Goal: Task Accomplishment & Management: Manage account settings

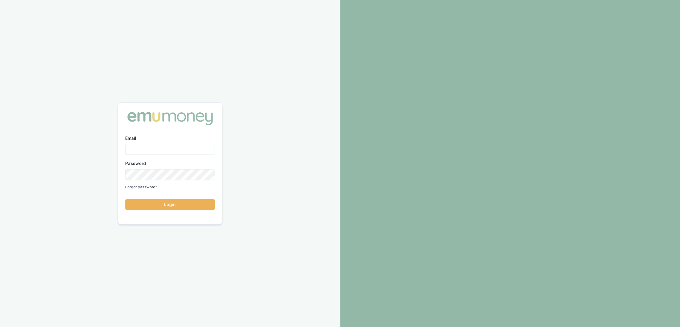
drag, startPoint x: 0, startPoint y: 0, endPoint x: 158, endPoint y: 149, distance: 217.1
click at [158, 149] on input "Email" at bounding box center [170, 149] width 90 height 11
type input "robyn.adams@emumoney.com.au"
click at [178, 201] on button "Login" at bounding box center [170, 204] width 90 height 11
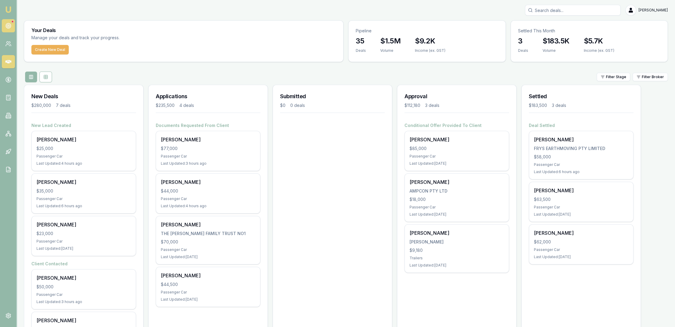
click at [7, 27] on icon at bounding box center [8, 26] width 6 height 6
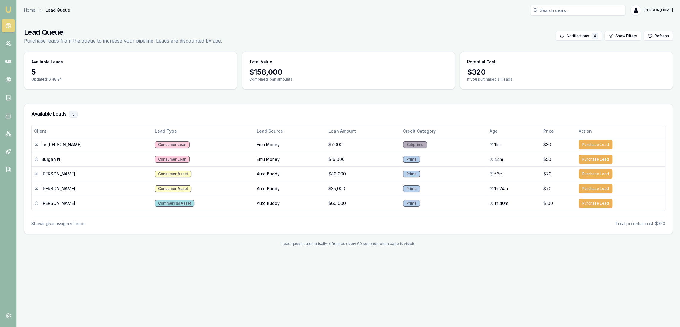
click at [12, 9] on link "Emu Broker" at bounding box center [9, 10] width 10 height 10
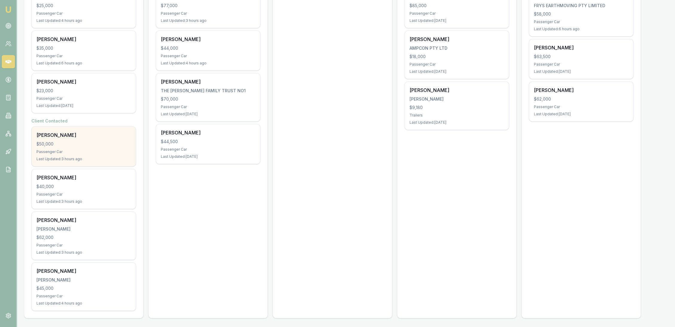
scroll to position [43, 0]
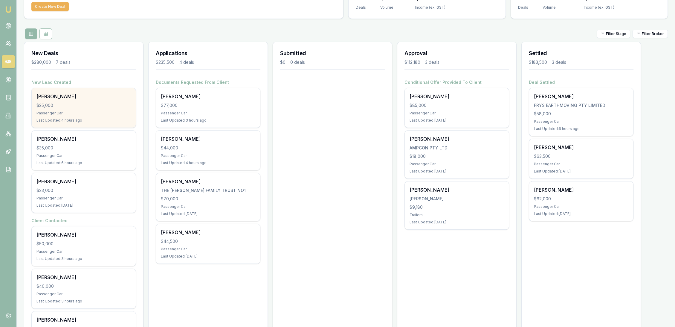
click at [92, 107] on div "$25,000" at bounding box center [83, 105] width 95 height 6
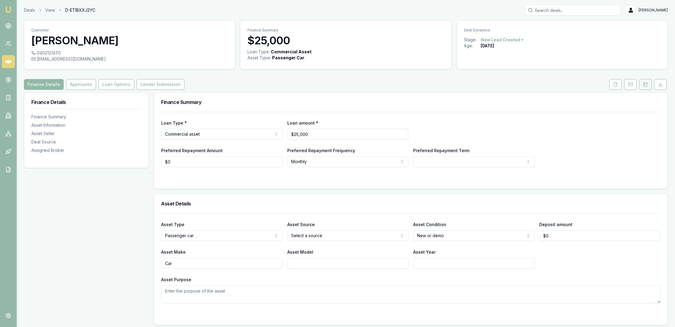
click at [650, 83] on button at bounding box center [646, 84] width 13 height 11
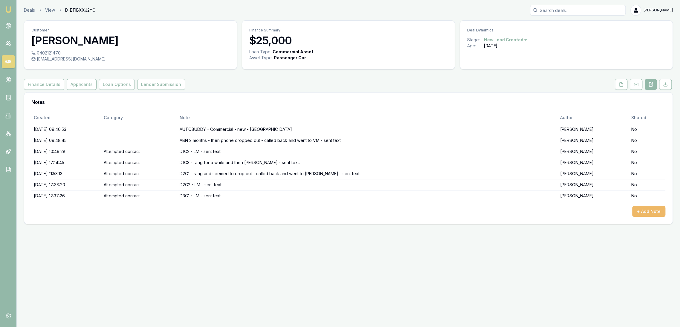
click at [644, 213] on button "+ Add Note" at bounding box center [649, 211] width 33 height 11
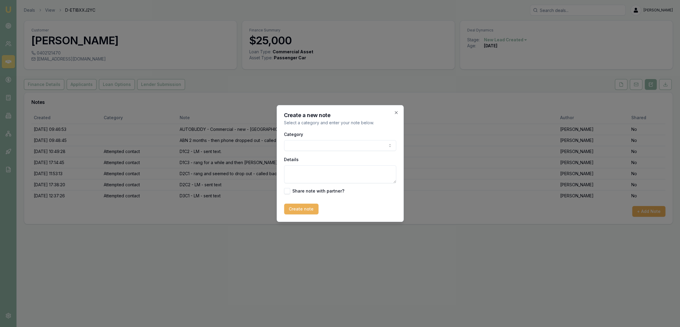
click at [317, 145] on body "Emu Broker Deals View D-ETIBXXJ2YC Robyn Adams Toggle Menu Customer Andrew Jess…" at bounding box center [340, 163] width 680 height 327
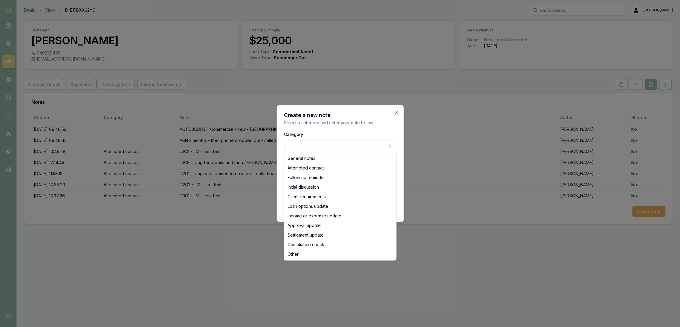
select select "ATTEMPTED_CONTACT"
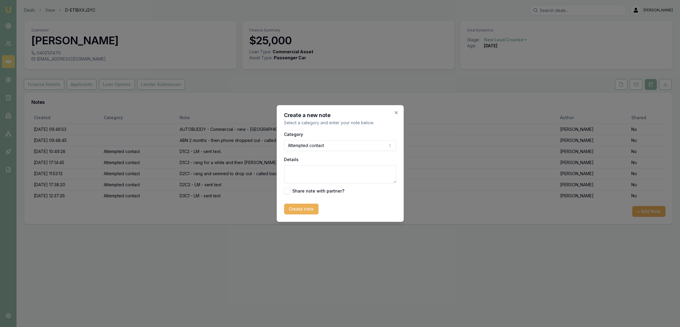
click at [309, 172] on textarea "Details" at bounding box center [340, 174] width 112 height 18
type textarea "D3C2 - straight to VM - LM - sent text"
click at [299, 211] on button "Create note" at bounding box center [301, 208] width 34 height 11
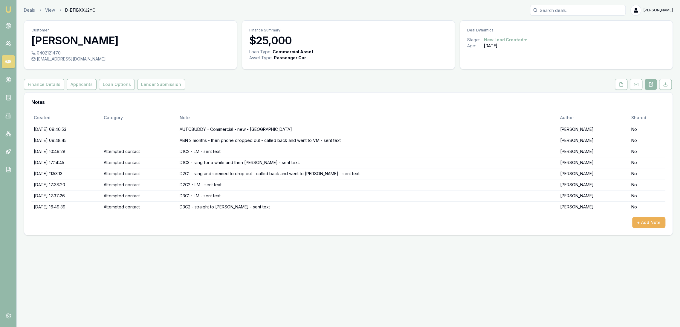
drag, startPoint x: 7, startPoint y: 9, endPoint x: 26, endPoint y: 1, distance: 21.2
click at [7, 9] on img at bounding box center [8, 9] width 7 height 7
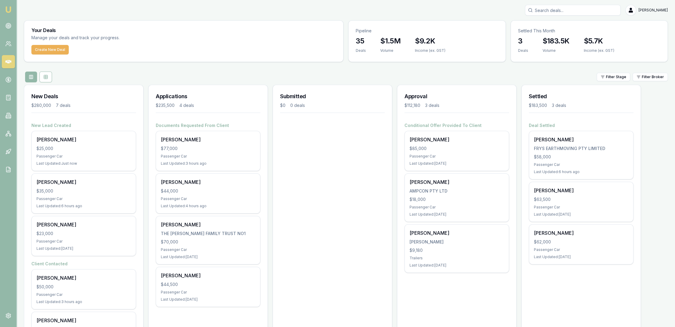
click at [570, 7] on input "Search deals" at bounding box center [573, 10] width 96 height 11
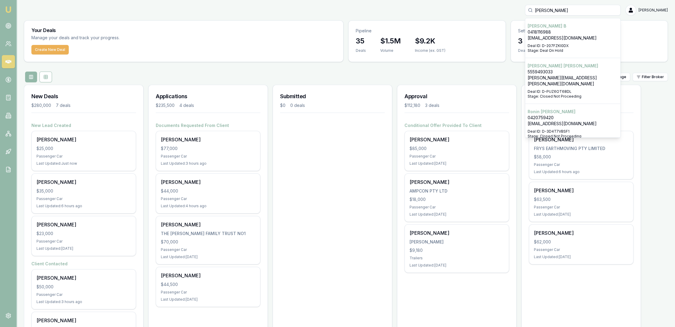
type input "adam"
click at [562, 38] on p "ad.beavan@bigpond.com" at bounding box center [573, 38] width 90 height 6
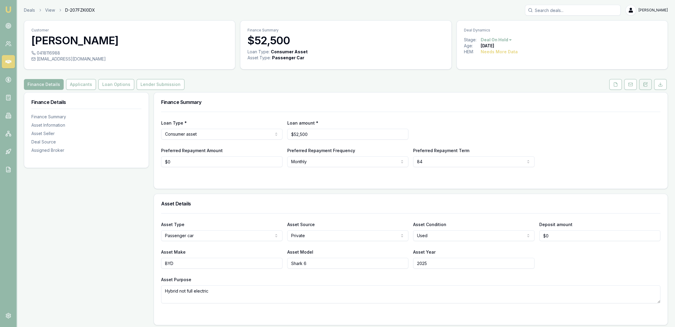
click at [644, 86] on icon at bounding box center [645, 84] width 5 height 5
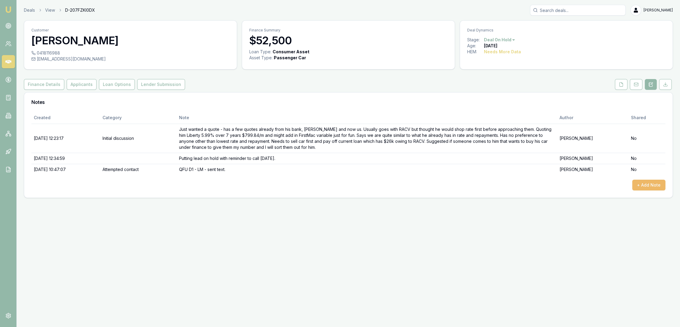
click at [646, 183] on button "+ Add Note" at bounding box center [649, 184] width 33 height 11
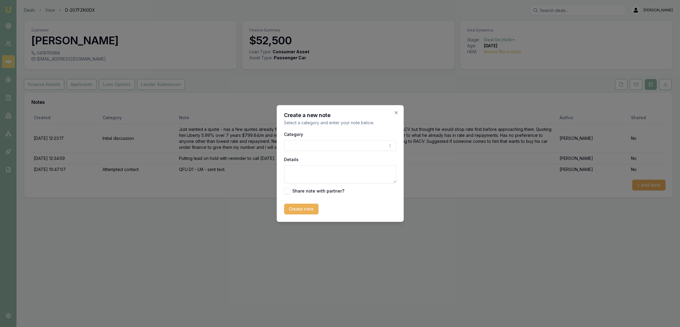
click at [295, 149] on body "Emu Broker Deals View D-207FZKI0DX Robyn Adams Toggle Menu Customer Adam B 0418…" at bounding box center [340, 163] width 680 height 327
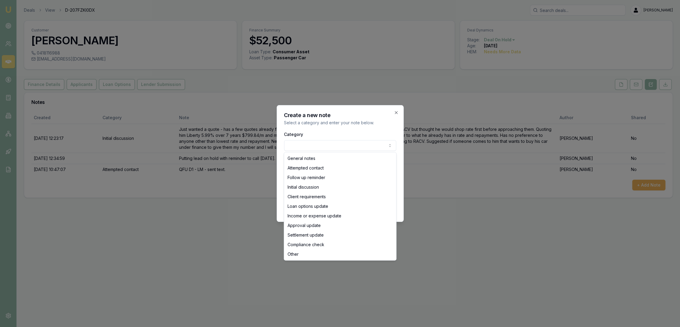
select select "ATTEMPTED_CONTACT"
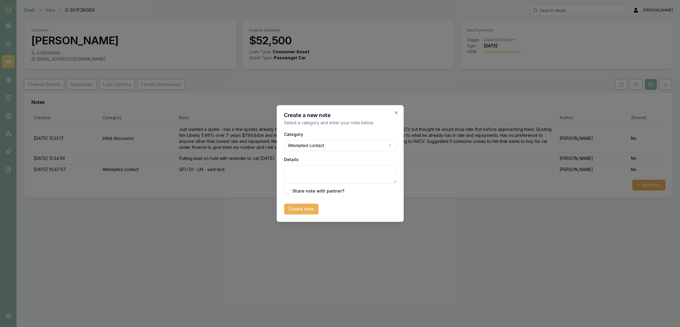
click at [298, 175] on textarea "Details" at bounding box center [340, 174] width 112 height 18
type textarea "q"
type textarea "QFU - LM - sent text - CLOSING LEAD as lost because I imagine he has gone with …"
click at [297, 207] on button "Create note" at bounding box center [301, 208] width 34 height 11
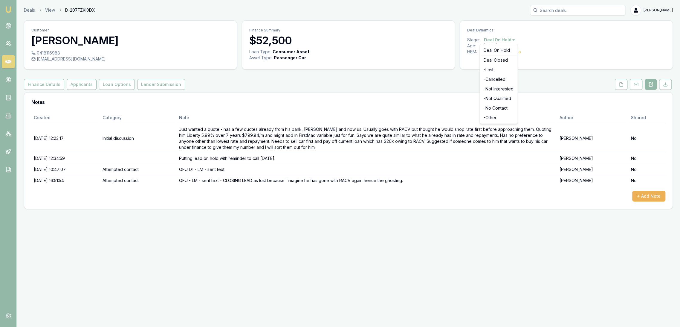
click at [505, 39] on html "Emu Broker Deals View D-207FZKI0DX Robyn Adams Toggle Menu Customer Adam B 0418…" at bounding box center [340, 163] width 680 height 327
click at [494, 69] on div "- Lost" at bounding box center [498, 70] width 35 height 10
drag, startPoint x: 13, startPoint y: 2, endPoint x: 6, endPoint y: 9, distance: 9.1
click at [13, 2] on nav "Emu Broker" at bounding box center [8, 90] width 16 height 181
click at [6, 9] on img at bounding box center [8, 9] width 7 height 7
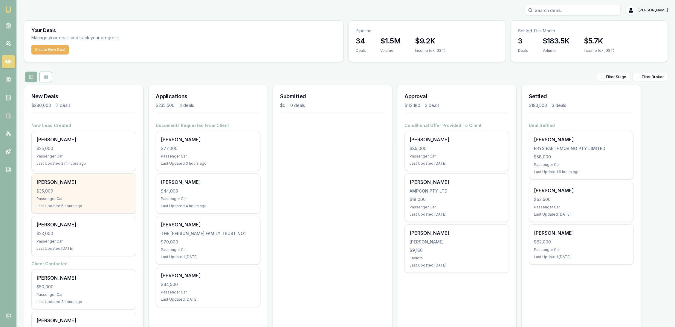
click at [62, 194] on div "Sally Imber $35,000 Passenger Car Last Updated: 6 hours ago" at bounding box center [84, 192] width 104 height 39
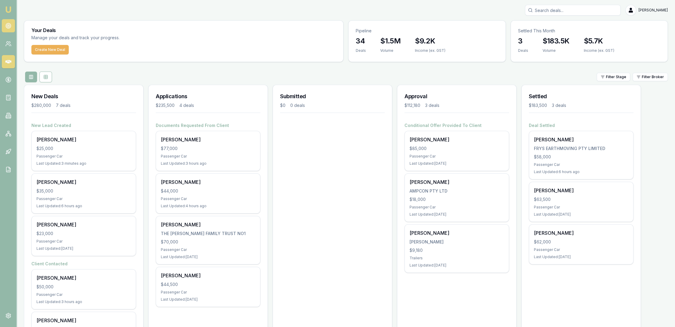
click at [7, 23] on icon at bounding box center [8, 26] width 6 height 6
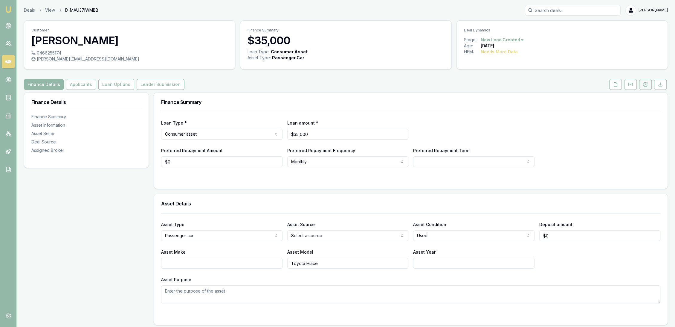
click at [645, 81] on button at bounding box center [646, 84] width 13 height 11
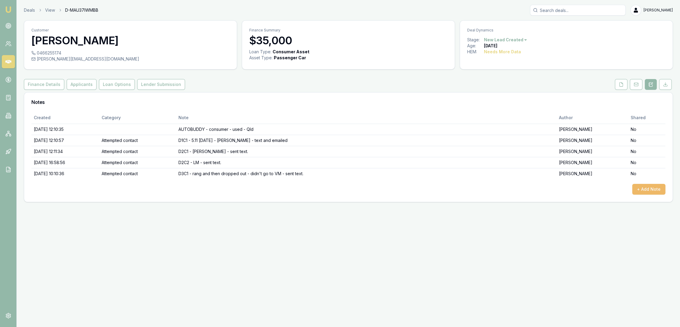
click at [650, 187] on button "+ Add Note" at bounding box center [649, 189] width 33 height 11
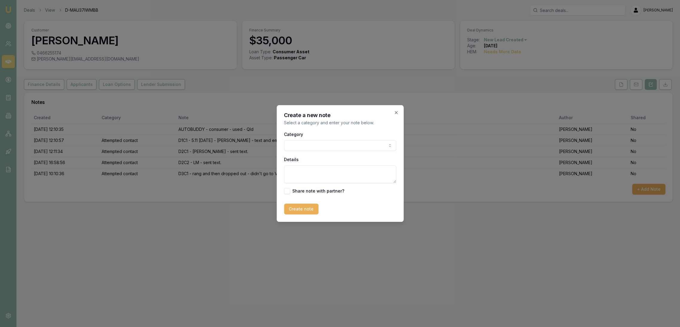
click at [330, 146] on body "Emu Broker Deals View D-MAU37IWMBB Robyn Adams Toggle Menu Customer Sally Imber…" at bounding box center [340, 163] width 680 height 327
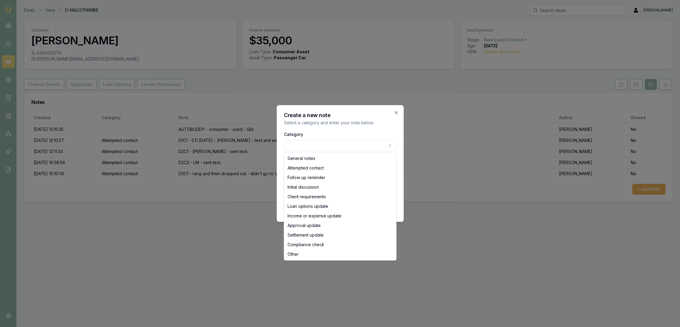
select select "ATTEMPTED_CONTACT"
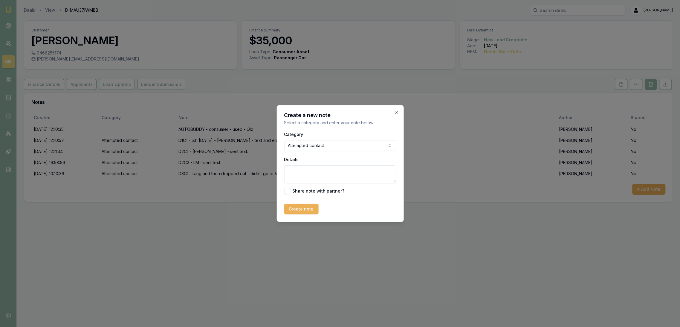
click at [302, 173] on textarea "Details" at bounding box center [340, 174] width 112 height 18
type textarea "rings"
click at [395, 112] on icon "button" at bounding box center [396, 112] width 5 height 5
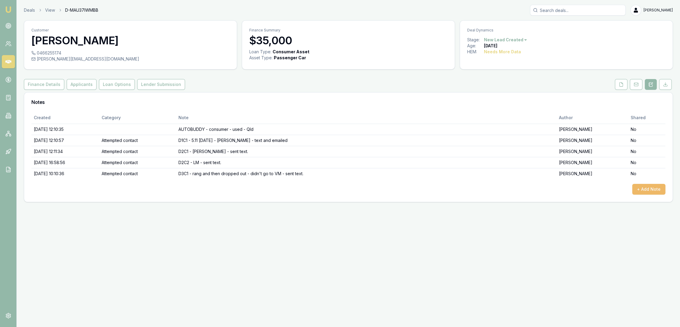
click at [651, 187] on button "+ Add Note" at bounding box center [649, 189] width 33 height 11
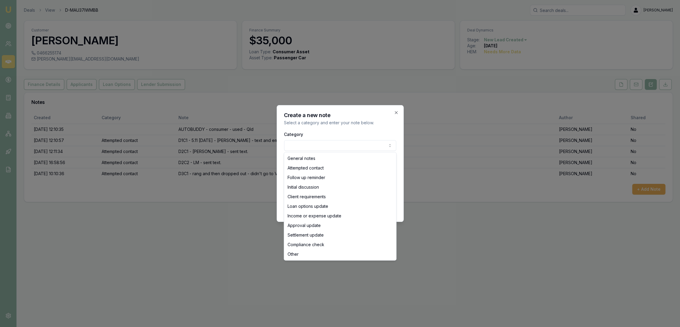
click at [299, 145] on body "Emu Broker Deals View D-MAU37IWMBB Robyn Adams Toggle Menu Customer Sally Imber…" at bounding box center [340, 163] width 680 height 327
select select "ATTEMPTED_CONTACT"
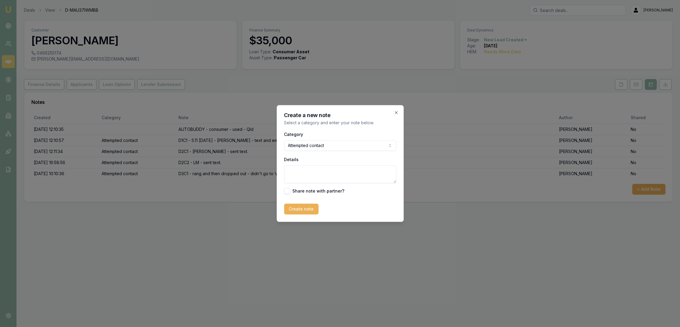
click at [297, 173] on textarea "Details" at bounding box center [340, 174] width 112 height 18
type textarea "D3C2 - LM - sent text."
click at [305, 206] on button "Create note" at bounding box center [301, 208] width 34 height 11
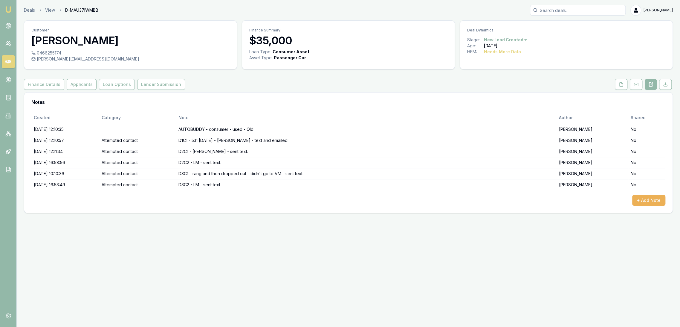
drag, startPoint x: 7, startPoint y: 9, endPoint x: 12, endPoint y: 8, distance: 4.5
click at [7, 9] on img at bounding box center [8, 9] width 7 height 7
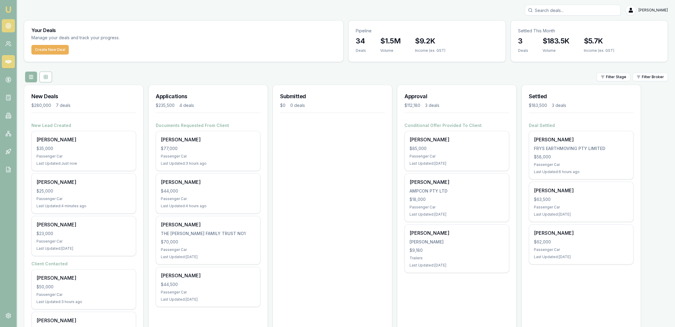
click at [12, 23] on link at bounding box center [8, 25] width 13 height 13
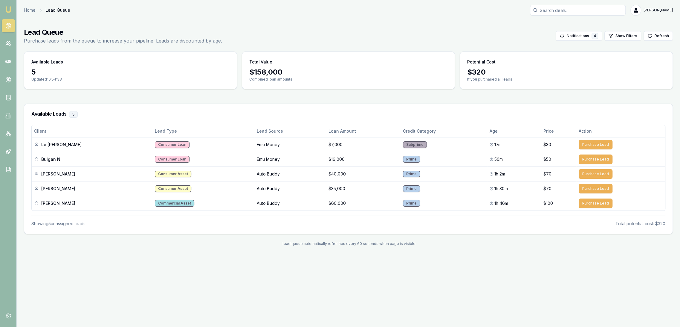
click at [8, 8] on img at bounding box center [8, 9] width 7 height 7
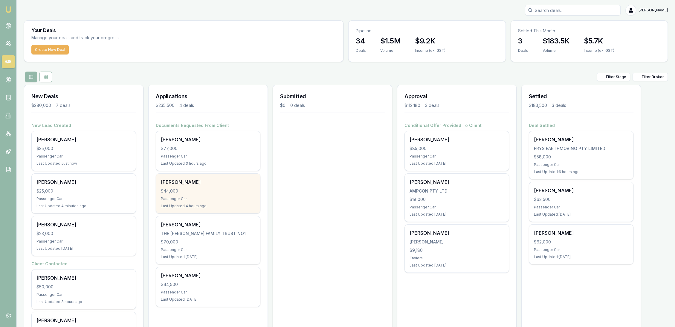
click at [198, 187] on div "Darren Rossborough $44,000 Passenger Car Last Updated: 4 hours ago" at bounding box center [208, 192] width 104 height 39
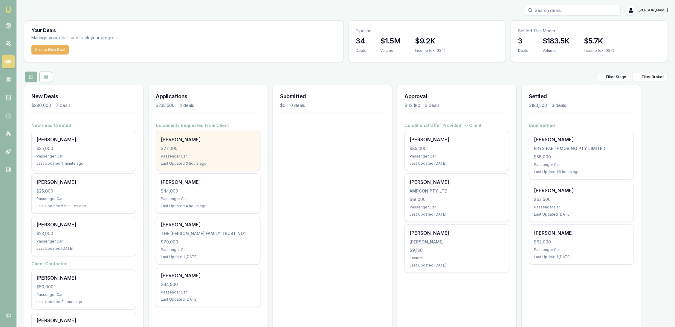
click at [221, 138] on div "Raghav Anand" at bounding box center [208, 139] width 95 height 7
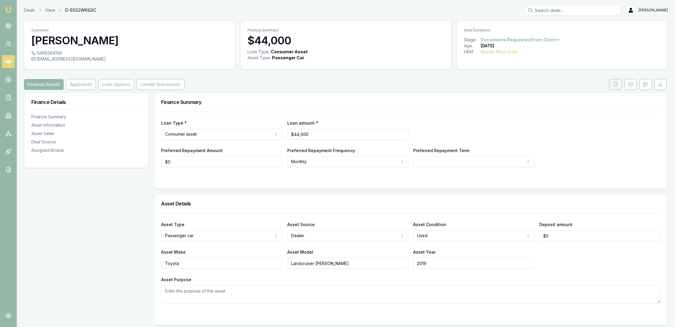
click at [615, 83] on icon at bounding box center [615, 84] width 5 height 5
drag, startPoint x: 644, startPoint y: 87, endPoint x: 627, endPoint y: 103, distance: 23.5
click at [643, 87] on button at bounding box center [646, 84] width 13 height 11
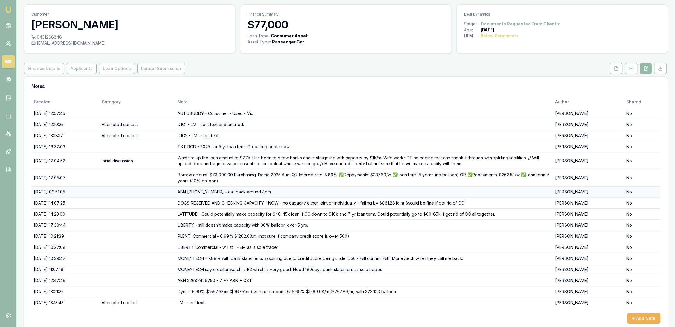
scroll to position [24, 0]
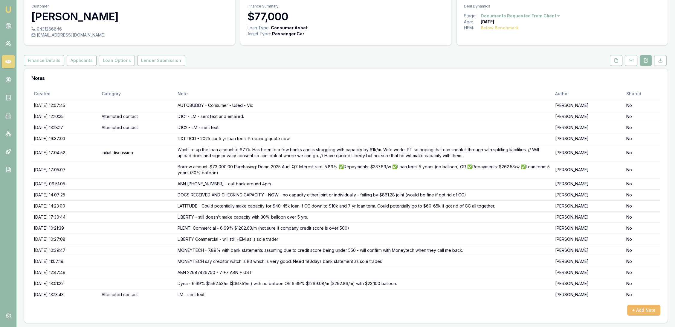
click at [640, 309] on button "+ Add Note" at bounding box center [644, 309] width 33 height 11
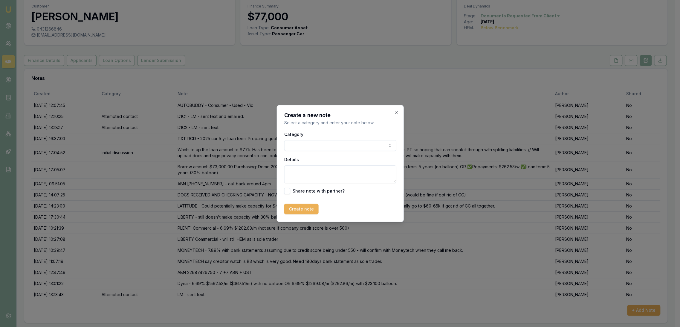
click at [306, 145] on body "Emu Broker Deals View D-G2TCMT576N Robyn Adams Toggle Menu Customer Raghav Anan…" at bounding box center [337, 139] width 675 height 327
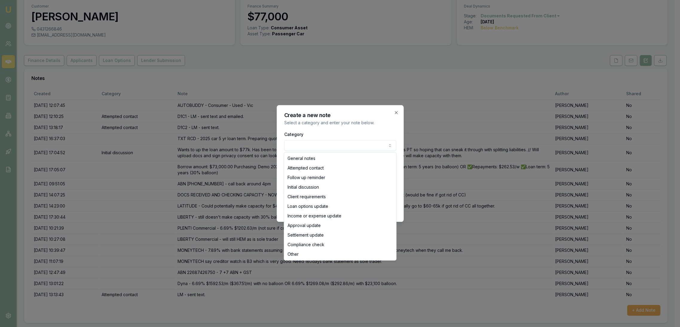
select select "ATTEMPTED_CONTACT"
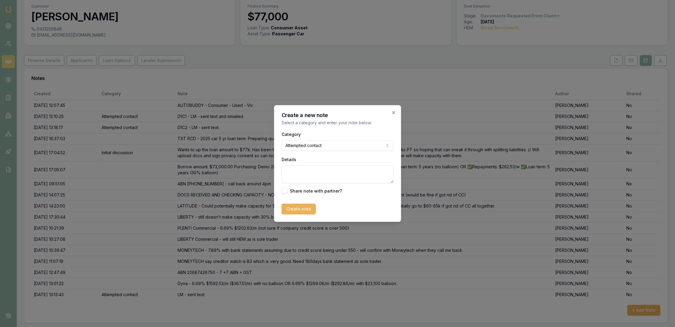
click at [302, 175] on textarea "Details" at bounding box center [338, 174] width 112 height 18
type textarea "LM - sent text."
click at [302, 207] on button "Create note" at bounding box center [299, 208] width 34 height 11
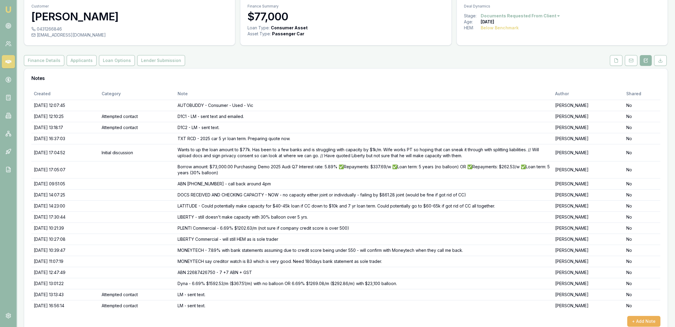
click at [9, 8] on img at bounding box center [8, 9] width 7 height 7
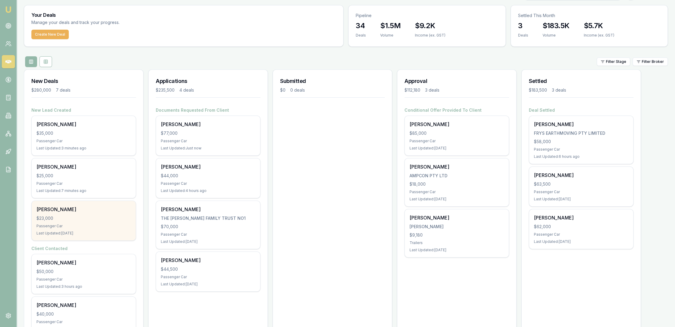
scroll to position [10, 0]
